Goal: Information Seeking & Learning: Learn about a topic

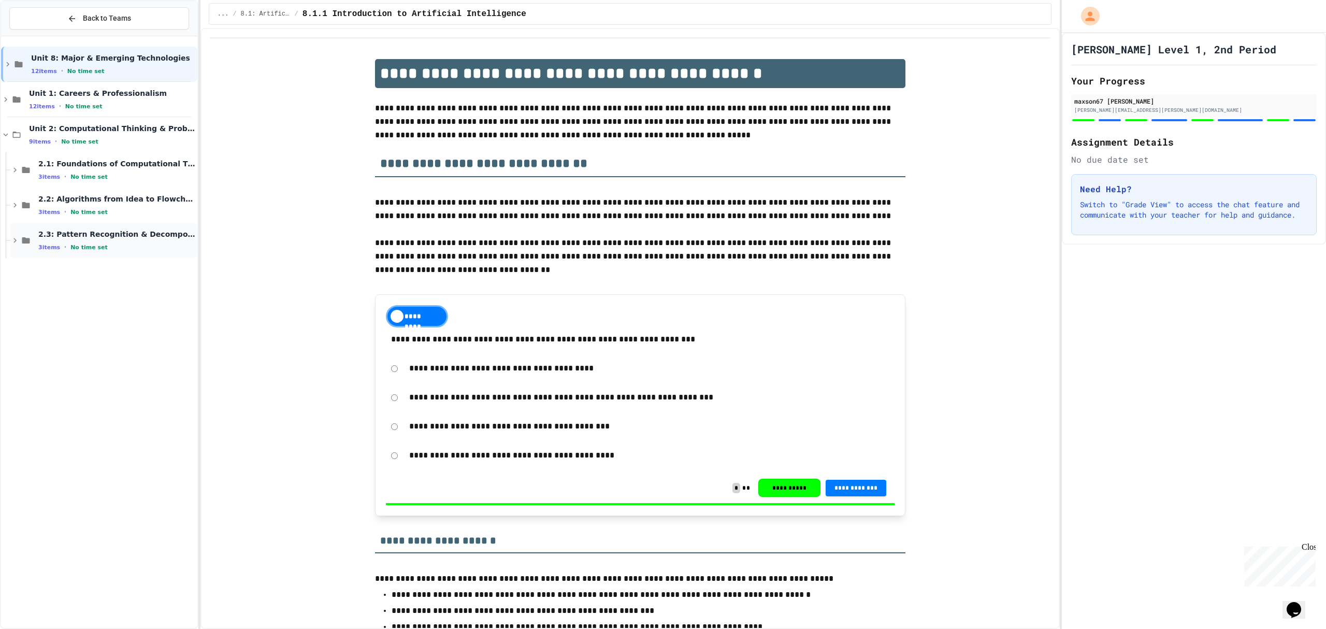
drag, startPoint x: 104, startPoint y: 263, endPoint x: 140, endPoint y: 253, distance: 37.7
click at [107, 263] on div "Unit 8: Major & Emerging Technologies 12 items • No time set Unit 1: Careers & …" at bounding box center [99, 152] width 196 height 224
click at [141, 251] on div "2.3: Pattern Recognition & Decomposition 3 items • No time set" at bounding box center [103, 240] width 187 height 35
click at [143, 285] on div "No time set" at bounding box center [116, 282] width 157 height 10
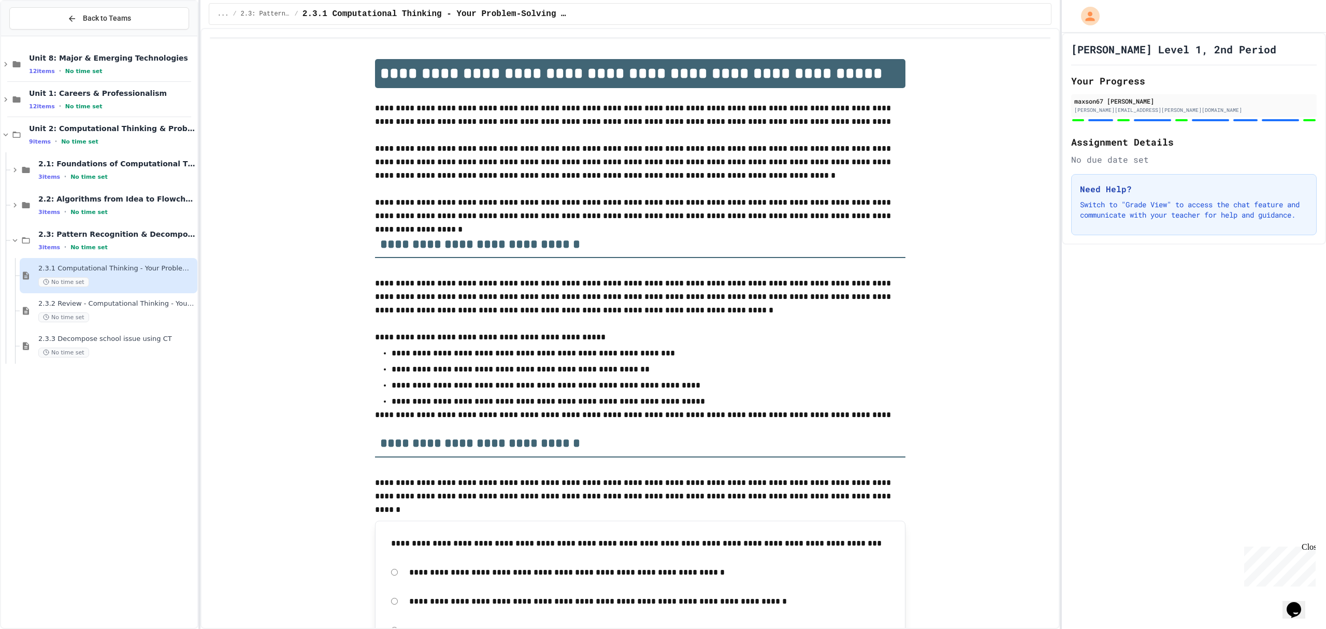
click at [143, 307] on span "2.3.2 Review - Computational Thinking - Your Problem-Solving Toolkit" at bounding box center [116, 303] width 157 height 9
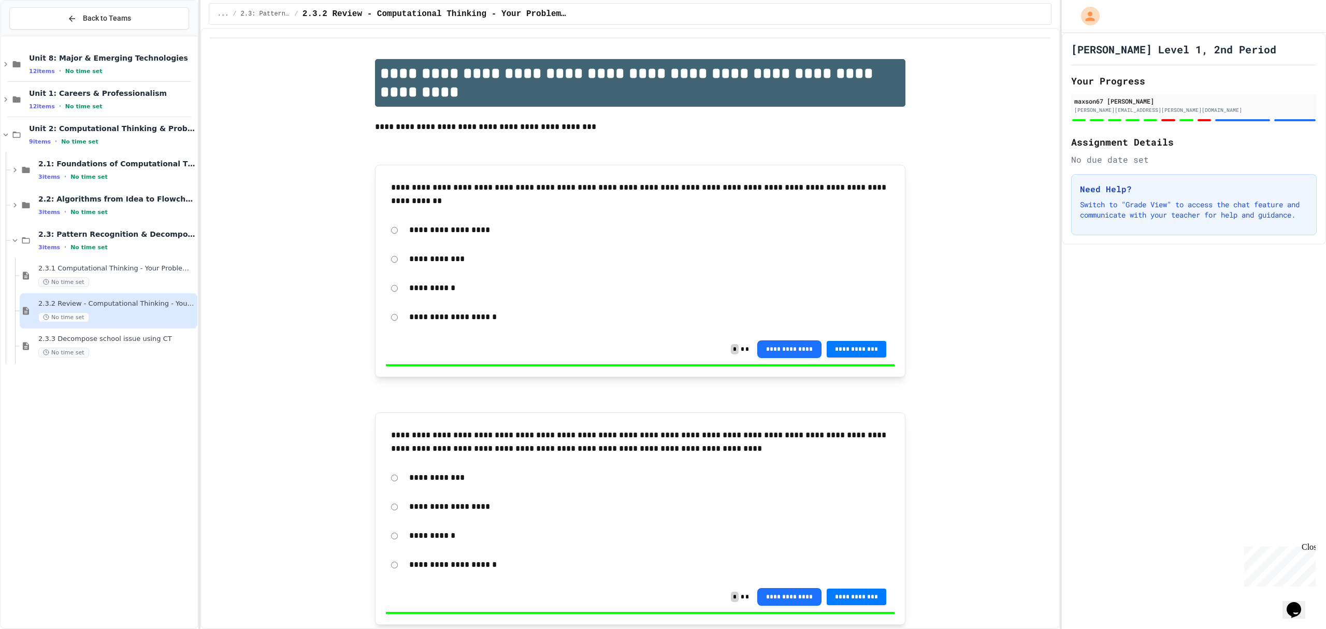
click at [143, 338] on span "2.3.3 Decompose school issue using CT" at bounding box center [116, 339] width 157 height 9
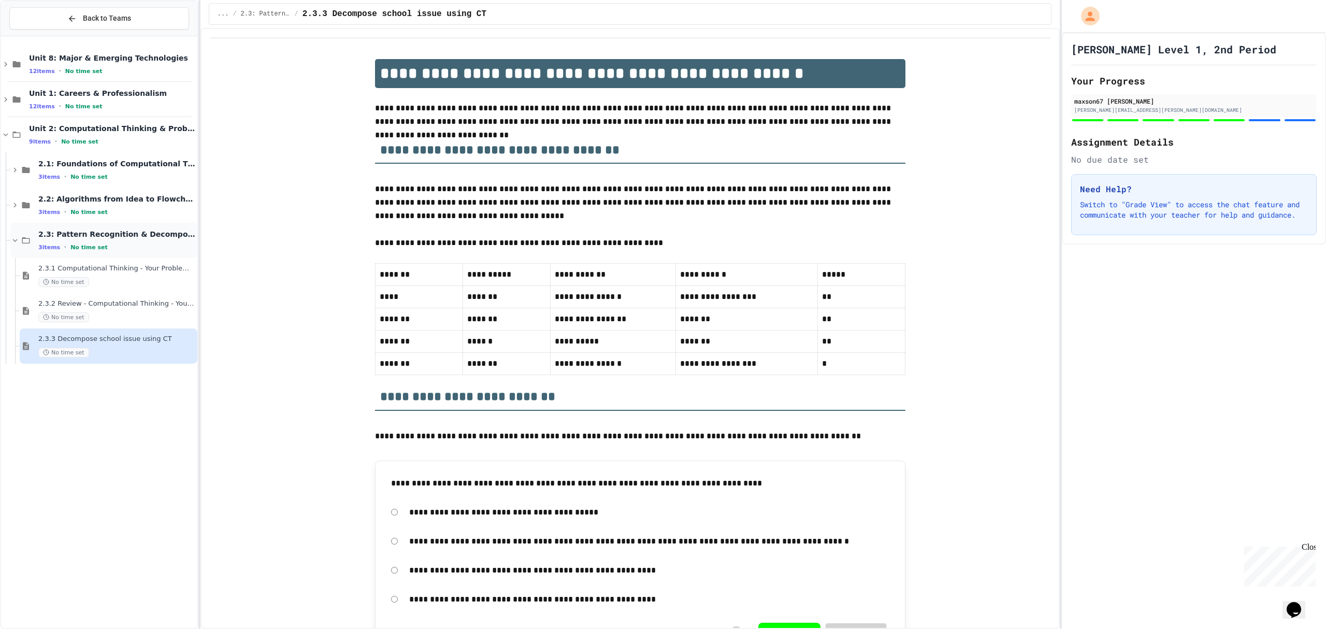
click at [138, 247] on div "3 items • No time set" at bounding box center [116, 247] width 157 height 8
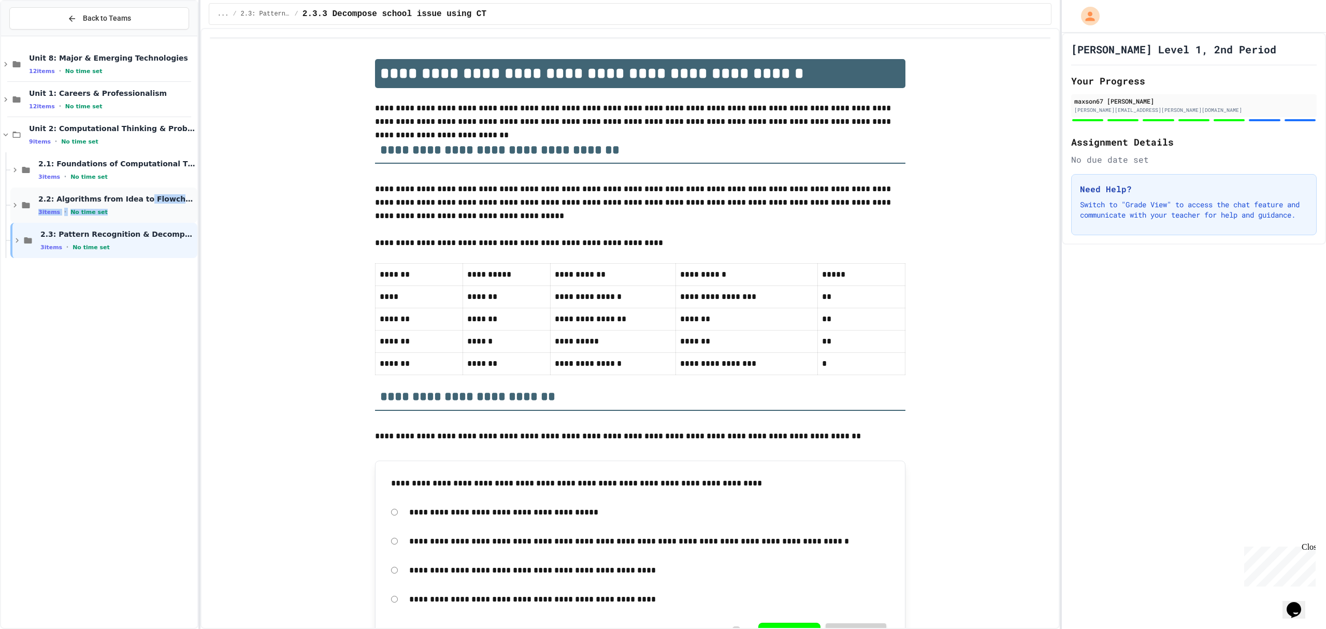
click at [131, 204] on div "2.2: Algorithms from Idea to Flowchart 3 items • No time set" at bounding box center [116, 205] width 157 height 22
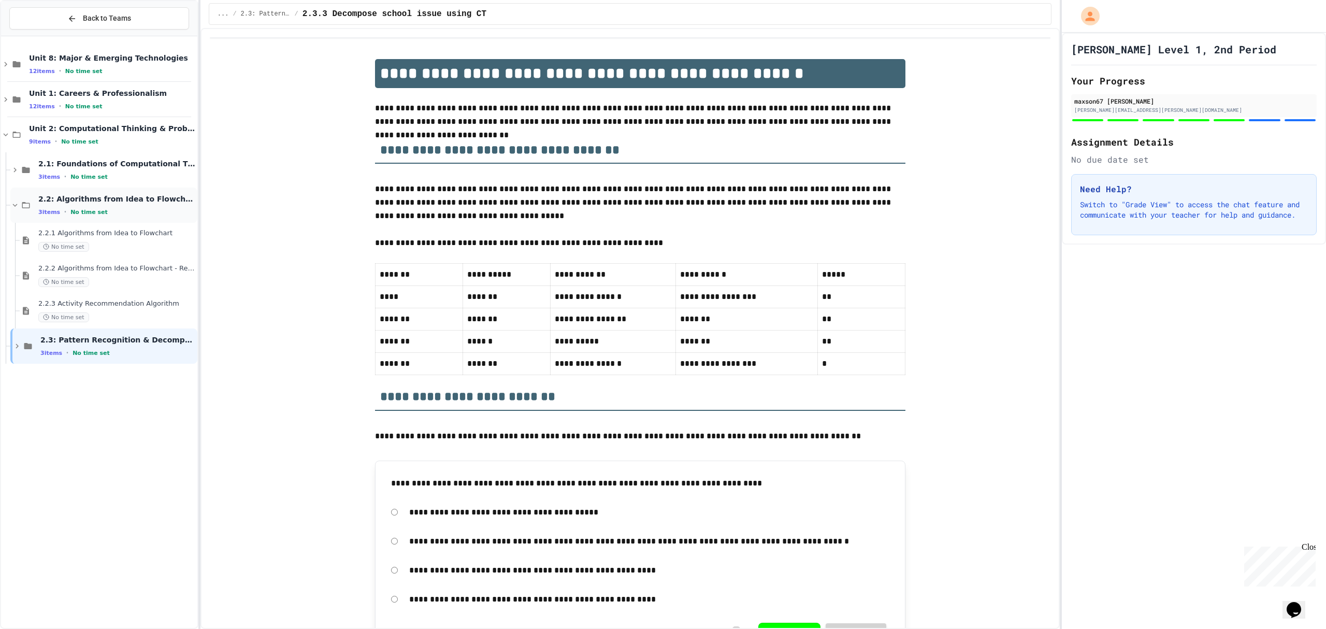
click at [120, 207] on div "2.2: Algorithms from Idea to Flowchart 3 items • No time set" at bounding box center [116, 205] width 157 height 22
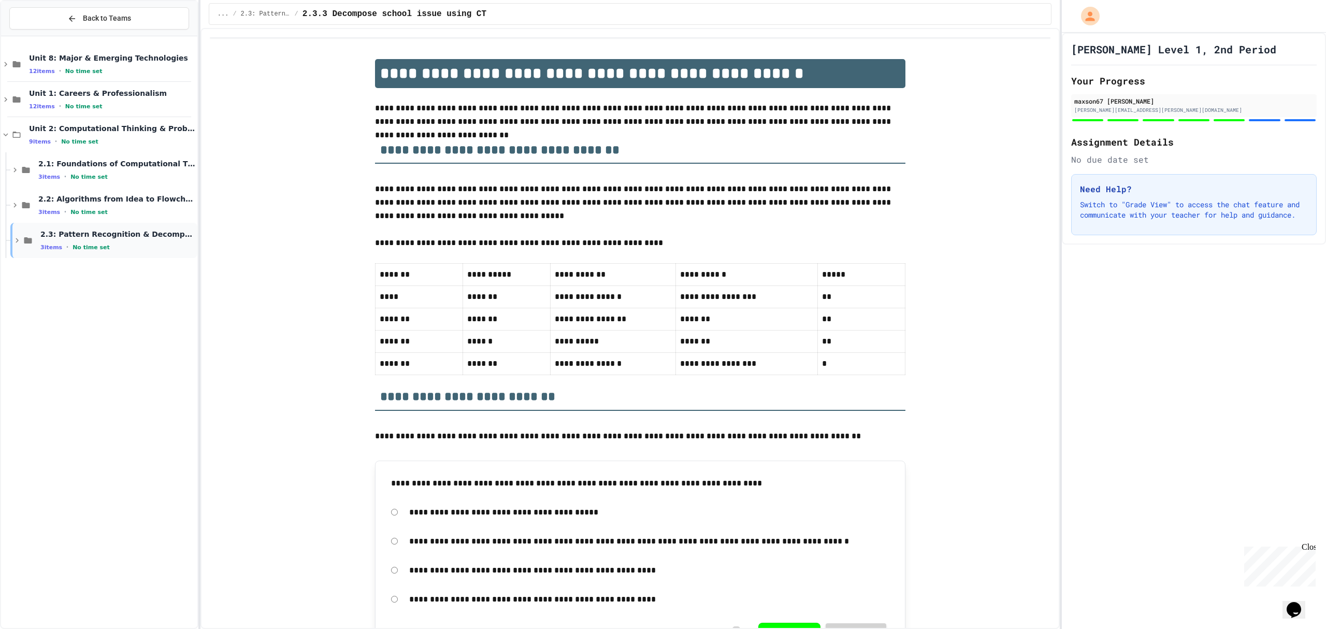
click at [111, 247] on div "3 items • No time set" at bounding box center [117, 247] width 155 height 8
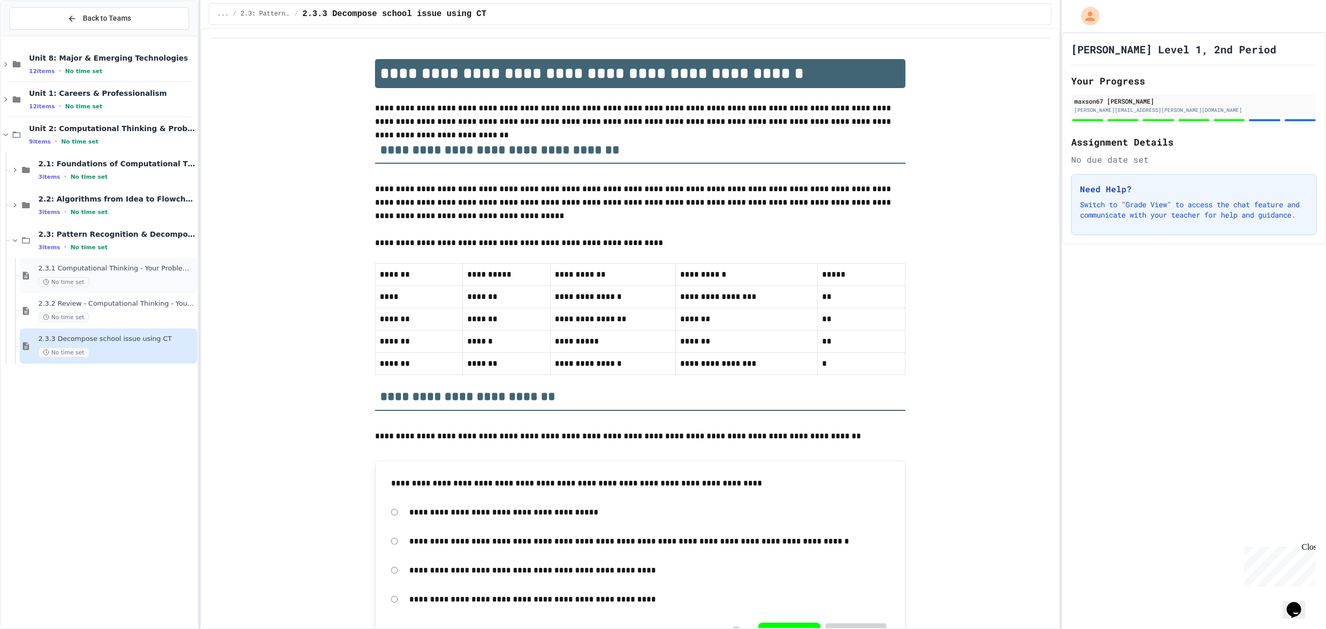
click at [110, 270] on span "2.3.1 Computational Thinking - Your Problem-Solving Toolkit" at bounding box center [116, 268] width 157 height 9
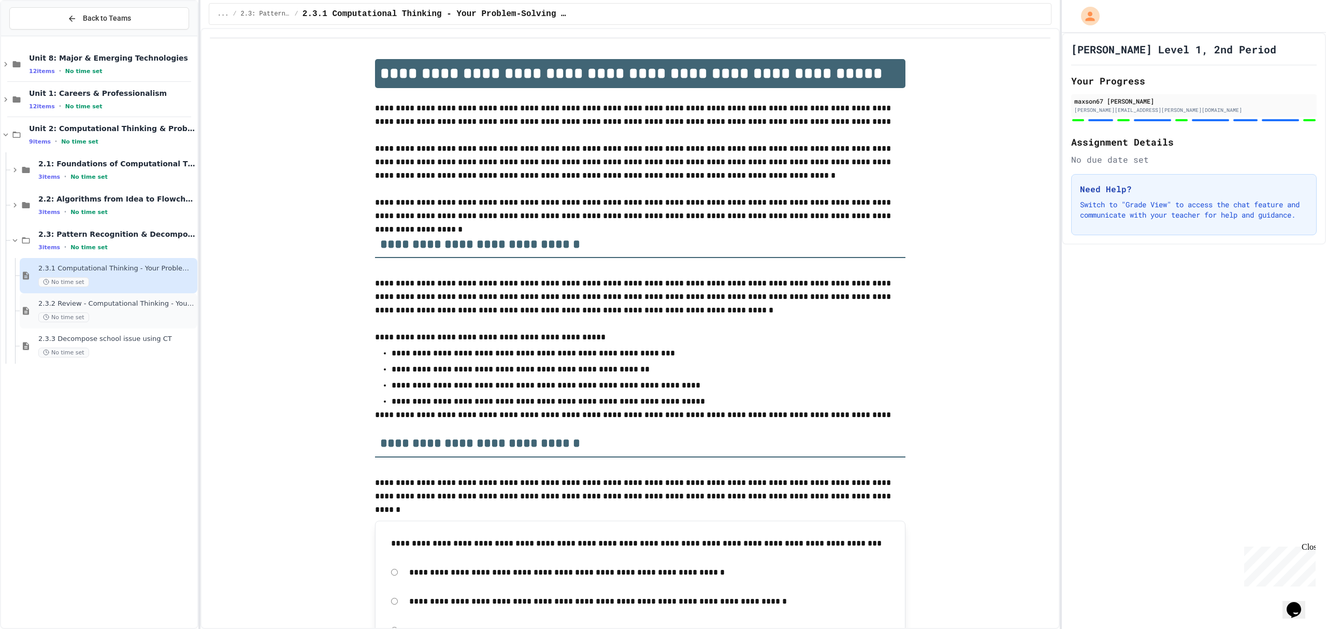
click at [109, 305] on span "2.3.2 Review - Computational Thinking - Your Problem-Solving Toolkit" at bounding box center [116, 303] width 157 height 9
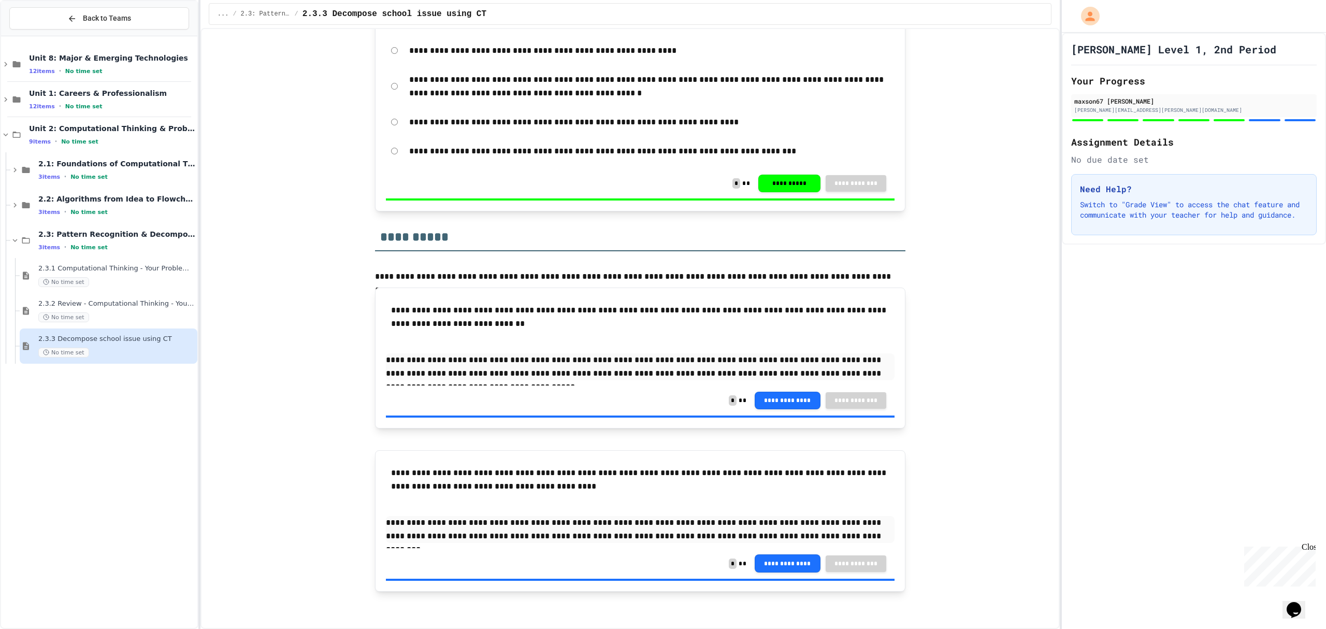
scroll to position [1577, 0]
